Goal: Information Seeking & Learning: Learn about a topic

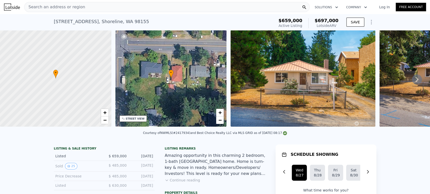
click at [142, 9] on div "Search an address or region" at bounding box center [166, 7] width 285 height 10
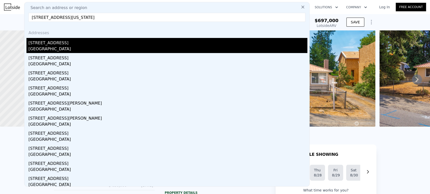
type input "[STREET_ADDRESS][US_STATE]"
click at [103, 42] on div "[STREET_ADDRESS]" at bounding box center [167, 42] width 279 height 8
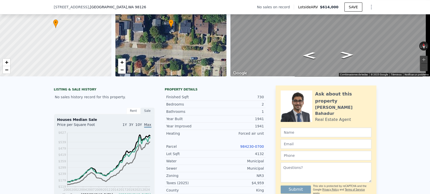
scroll to position [110, 0]
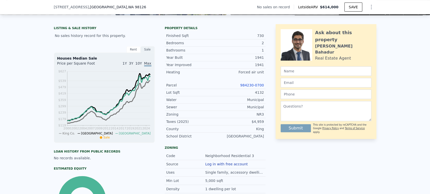
click at [253, 87] on link "984230-0700" at bounding box center [252, 85] width 24 height 4
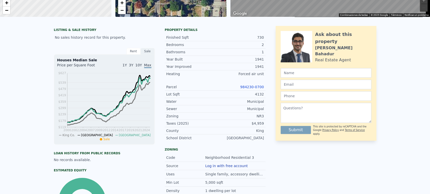
scroll to position [0, 0]
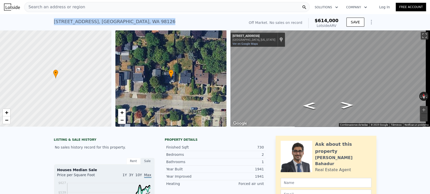
drag, startPoint x: 60, startPoint y: 21, endPoint x: 50, endPoint y: 20, distance: 10.2
click at [50, 20] on div "[STREET_ADDRESS] No sales on record (~ARV $614k ) Off Market. No sales on recor…" at bounding box center [215, 22] width 430 height 16
copy div "[STREET_ADDRESS]"
click at [111, 9] on div "Search an address or region" at bounding box center [166, 7] width 285 height 10
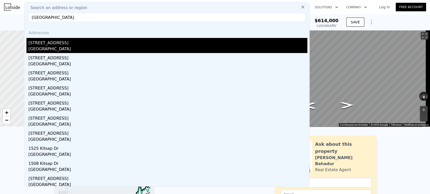
type input "[GEOGRAPHIC_DATA]"
click at [90, 48] on div "[GEOGRAPHIC_DATA]" at bounding box center [167, 49] width 279 height 7
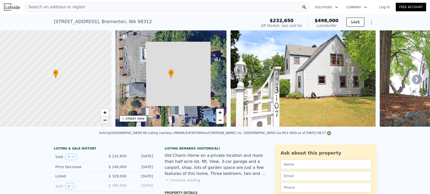
click at [103, 120] on span "−" at bounding box center [104, 120] width 3 height 6
click at [163, 7] on div "Search an address or region" at bounding box center [166, 7] width 285 height 10
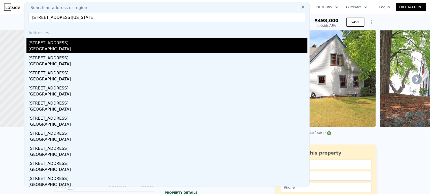
type input "[STREET_ADDRESS][US_STATE]"
click at [139, 44] on div "[STREET_ADDRESS]" at bounding box center [167, 42] width 279 height 8
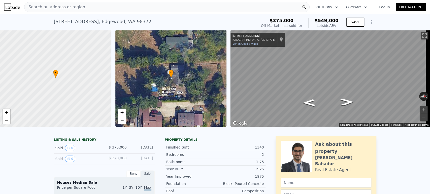
click at [420, 109] on button "Ampliar" at bounding box center [424, 110] width 8 height 8
click at [420, 115] on button "Reducir" at bounding box center [424, 118] width 8 height 8
drag, startPoint x: 139, startPoint y: 25, endPoint x: 58, endPoint y: 25, distance: 80.4
click at [49, 24] on div "[STREET_ADDRESS] Sold [DATE] for $375k (~ARV $549k ) $375,000 Off Market, last …" at bounding box center [215, 22] width 430 height 16
copy div "[STREET_ADDRESS]"
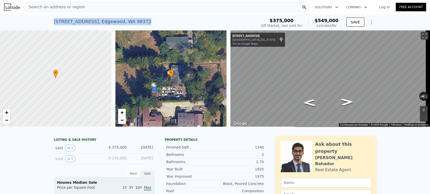
copy div "[STREET_ADDRESS]"
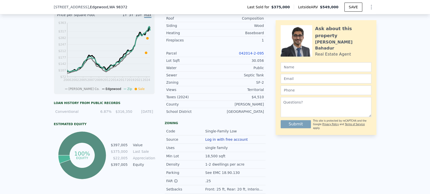
scroll to position [166, 0]
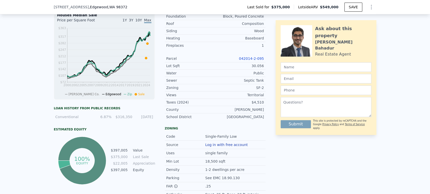
click at [254, 60] on link "042014-2-095" at bounding box center [251, 59] width 25 height 4
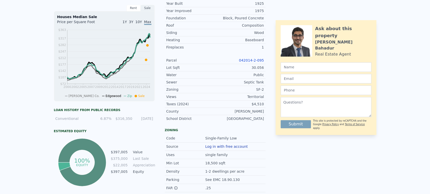
scroll to position [0, 0]
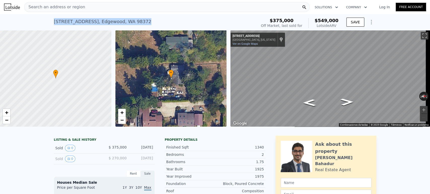
drag, startPoint x: 139, startPoint y: 25, endPoint x: 47, endPoint y: 25, distance: 92.7
click at [47, 25] on div "[STREET_ADDRESS] Sold [DATE] for $375k (~ARV $549k ) $375,000 Off Market, last …" at bounding box center [215, 22] width 430 height 16
copy div "[STREET_ADDRESS]"
click at [101, 8] on div "Search an address or region" at bounding box center [166, 7] width 285 height 10
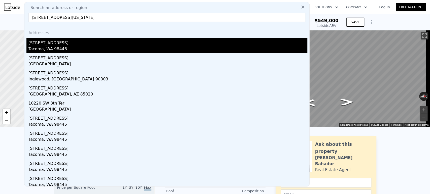
type input "[STREET_ADDRESS][US_STATE]"
click at [67, 43] on div "[STREET_ADDRESS]" at bounding box center [167, 42] width 279 height 8
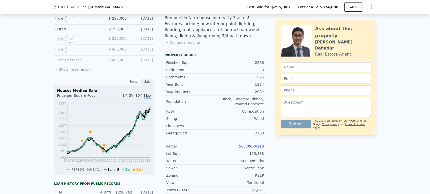
scroll to position [138, 0]
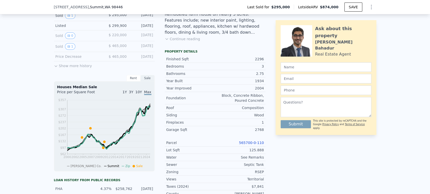
click at [259, 145] on link "565700-0-110" at bounding box center [251, 143] width 25 height 4
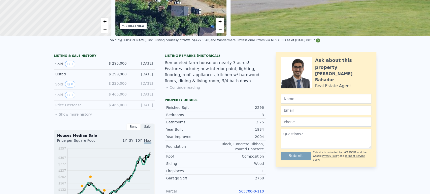
scroll to position [0, 0]
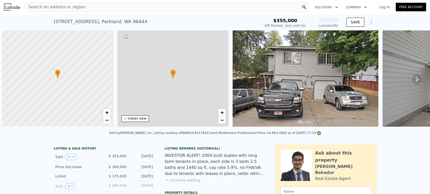
scroll to position [0, 2]
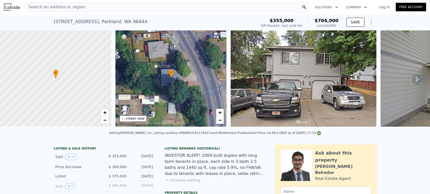
click at [91, 10] on div "Search an address or region" at bounding box center [166, 7] width 285 height 10
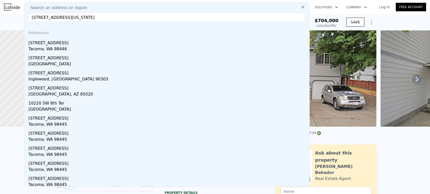
click at [42, 18] on input "[STREET_ADDRESS][US_STATE]" at bounding box center [166, 17] width 277 height 9
type input "10214 8th Ave S Tacoma, Washington"
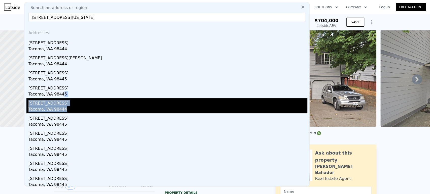
drag, startPoint x: 60, startPoint y: 93, endPoint x: 72, endPoint y: 107, distance: 18.2
click at [72, 107] on div "Addresses 10214 Park Ave S Tacoma, WA 98444 10214 Ainsworth Ave S Tacoma, WA 98…" at bounding box center [166, 106] width 285 height 161
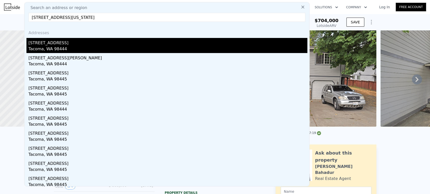
click at [74, 44] on div "10214 Park Ave S" at bounding box center [167, 42] width 279 height 8
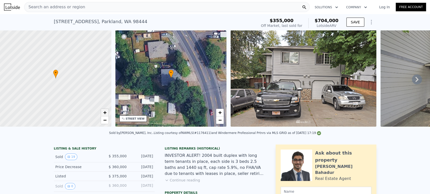
click at [106, 113] on span "+" at bounding box center [104, 113] width 3 height 6
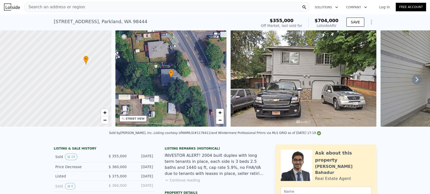
drag, startPoint x: 61, startPoint y: 98, endPoint x: 91, endPoint y: 84, distance: 33.3
click at [91, 84] on div at bounding box center [56, 79] width 134 height 116
click at [105, 109] on link "+" at bounding box center [105, 113] width 8 height 8
drag, startPoint x: 96, startPoint y: 78, endPoint x: 28, endPoint y: 82, distance: 67.9
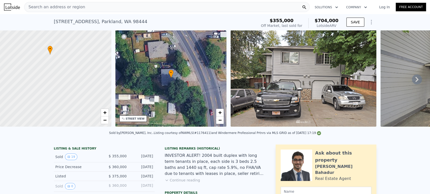
click at [28, 82] on div at bounding box center [55, 79] width 134 height 116
click at [105, 114] on span "+" at bounding box center [104, 113] width 3 height 6
drag, startPoint x: 51, startPoint y: 61, endPoint x: 75, endPoint y: 111, distance: 54.6
click at [75, 111] on div at bounding box center [56, 79] width 134 height 116
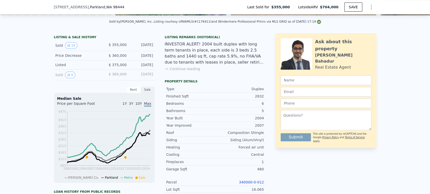
scroll to position [110, 0]
click at [248, 184] on link "340000-0-012" at bounding box center [251, 182] width 25 height 4
